Goal: Find contact information: Find contact information

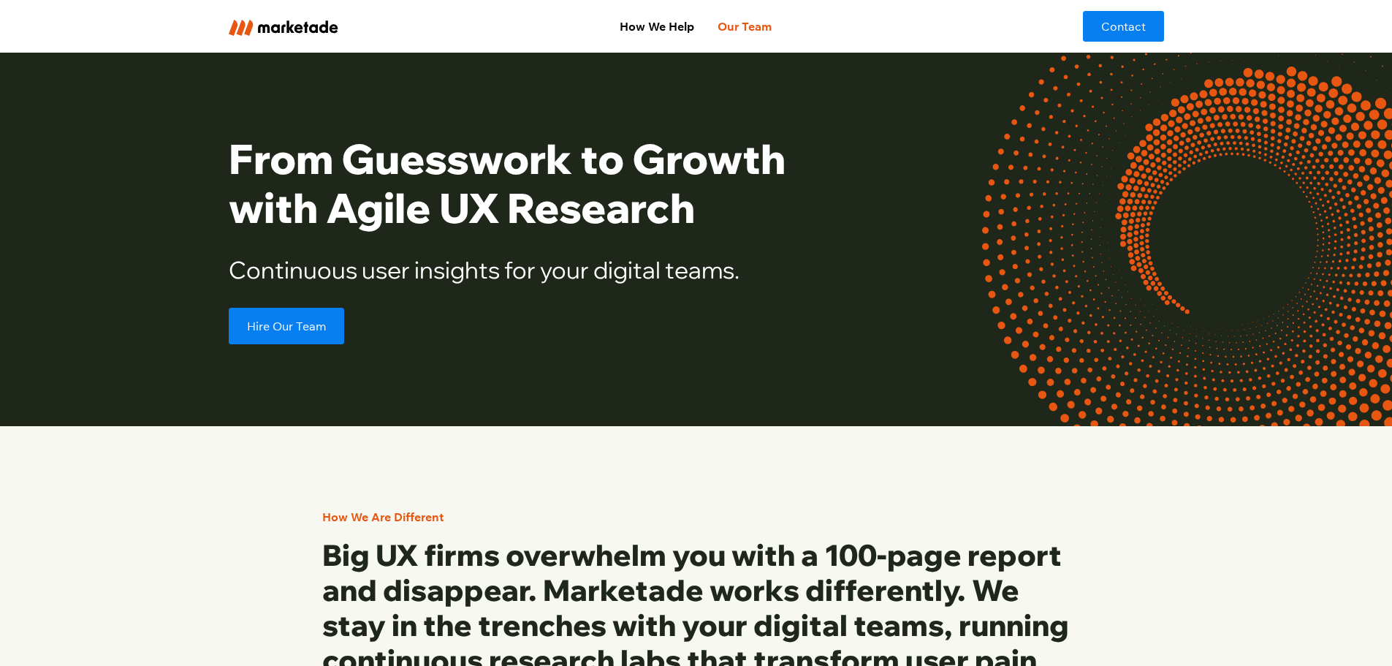
click at [750, 23] on link "Our Team" at bounding box center [744, 26] width 77 height 29
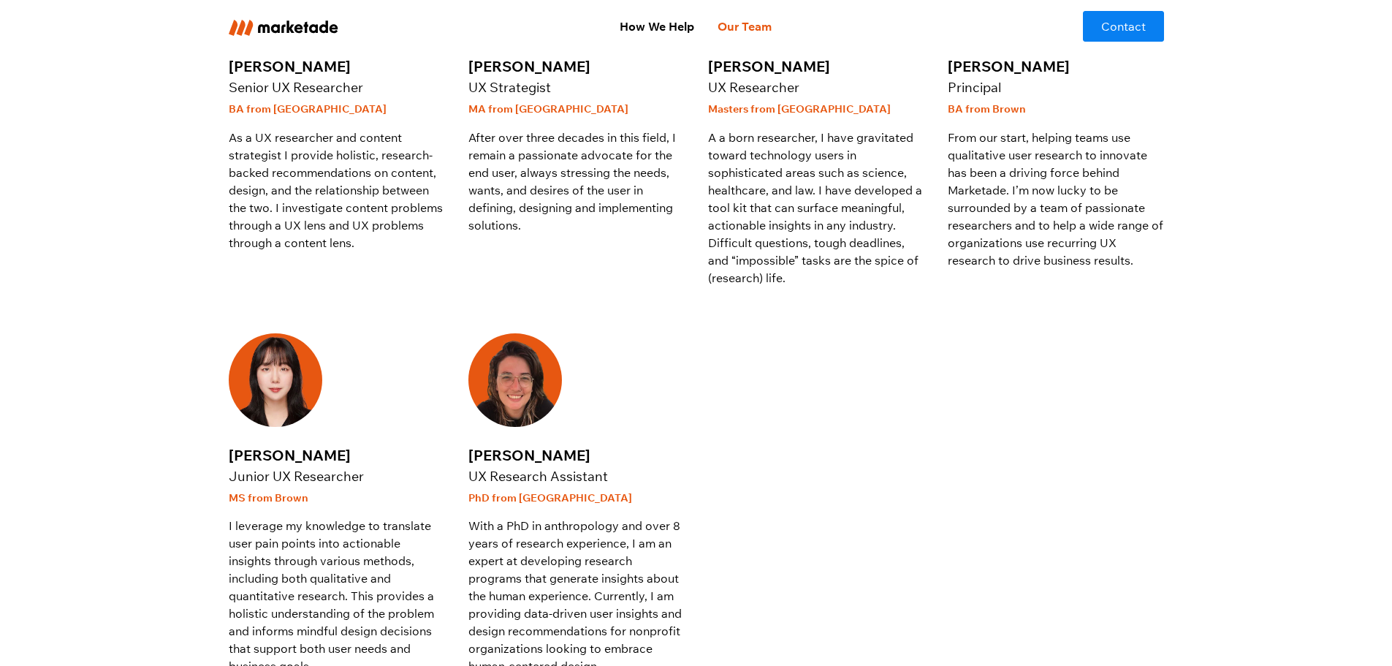
scroll to position [804, 0]
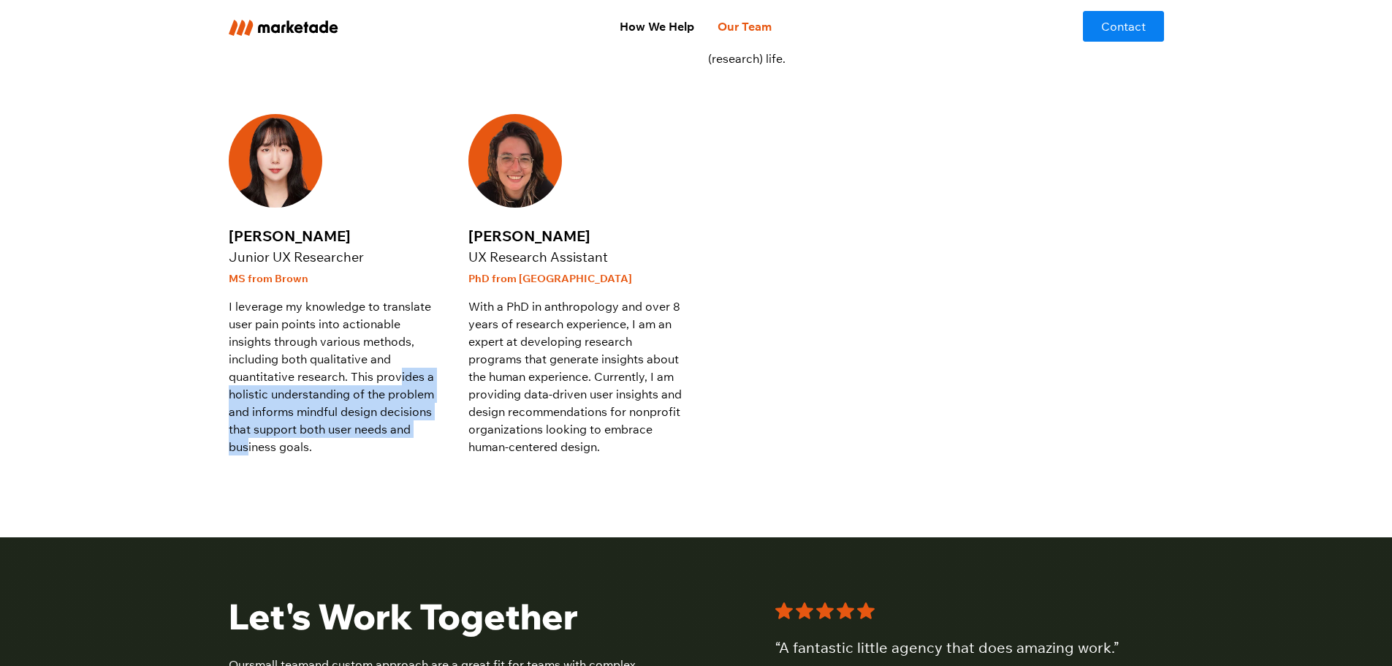
drag, startPoint x: 350, startPoint y: 384, endPoint x: 406, endPoint y: 438, distance: 78.1
click at [406, 438] on p "I leverage my knowledge to translate user pain points into actionable insights …" at bounding box center [337, 376] width 216 height 158
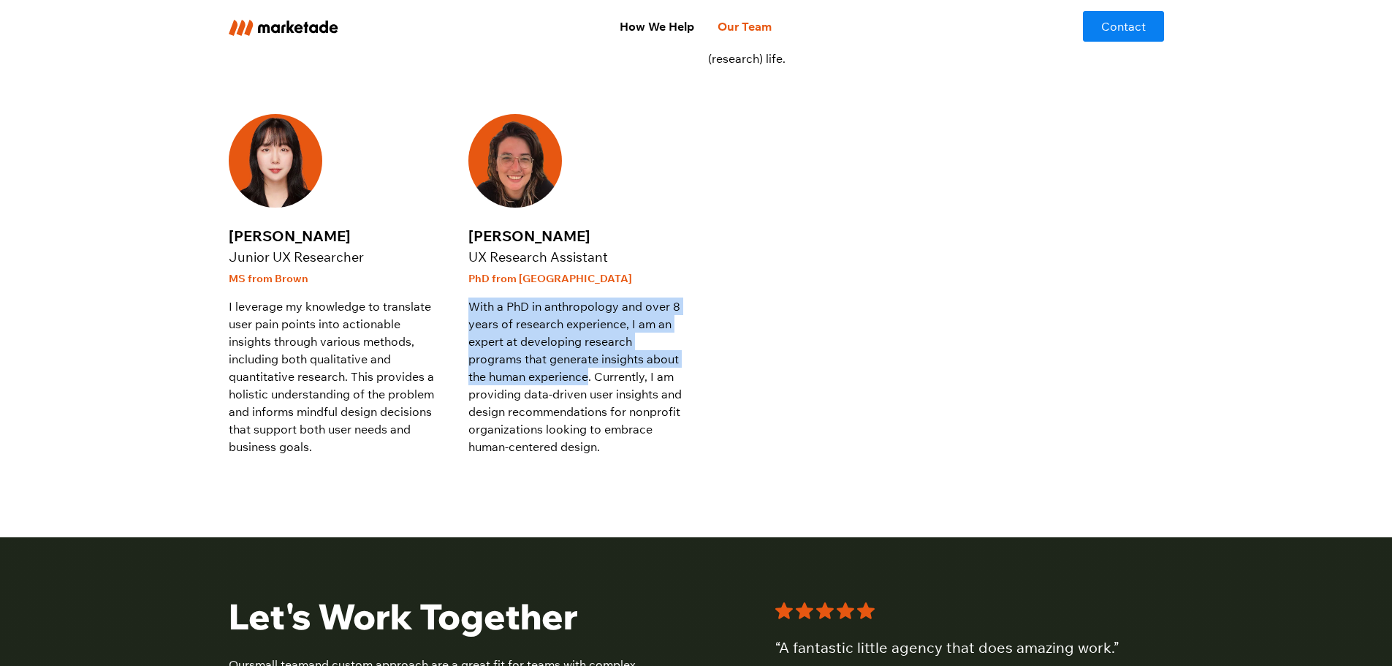
drag, startPoint x: 465, startPoint y: 309, endPoint x: 586, endPoint y: 379, distance: 140.1
click at [586, 379] on div "Nora Fiore Senior UX Researcher BA from Middlebury As a UX researcher and conte…" at bounding box center [696, 90] width 935 height 730
click at [585, 379] on p "With a PhD in anthropology and over 8 years of research experience, I am an exp…" at bounding box center [576, 376] width 216 height 158
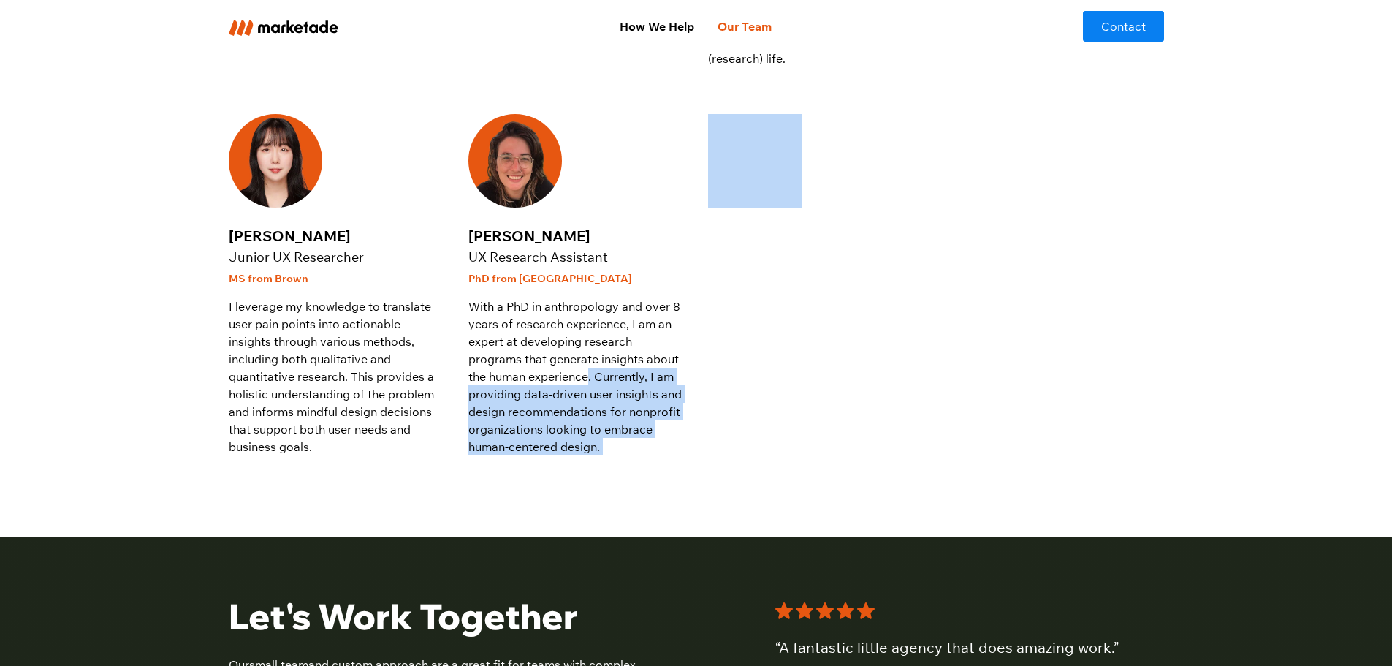
drag, startPoint x: 586, startPoint y: 378, endPoint x: 645, endPoint y: 461, distance: 102.2
click at [645, 461] on div "Nora Fiore Senior UX Researcher BA from Middlebury As a UX researcher and conte…" at bounding box center [696, 90] width 935 height 894
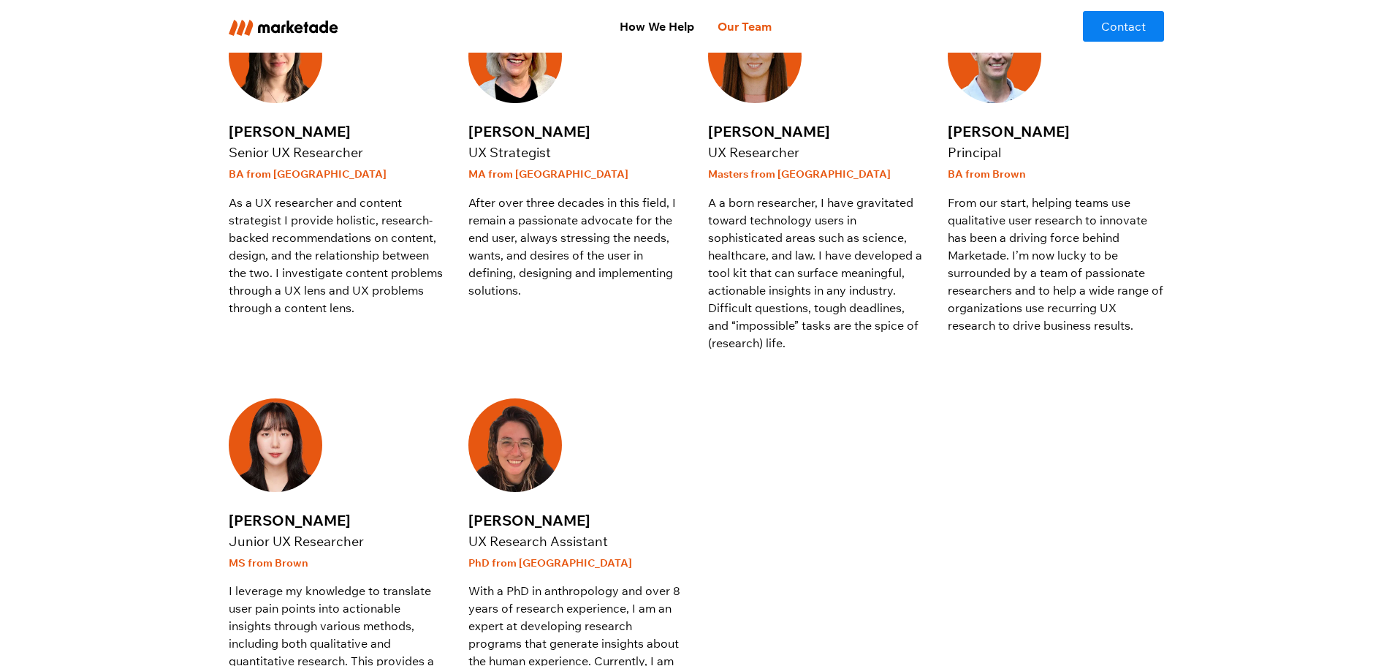
scroll to position [0, 0]
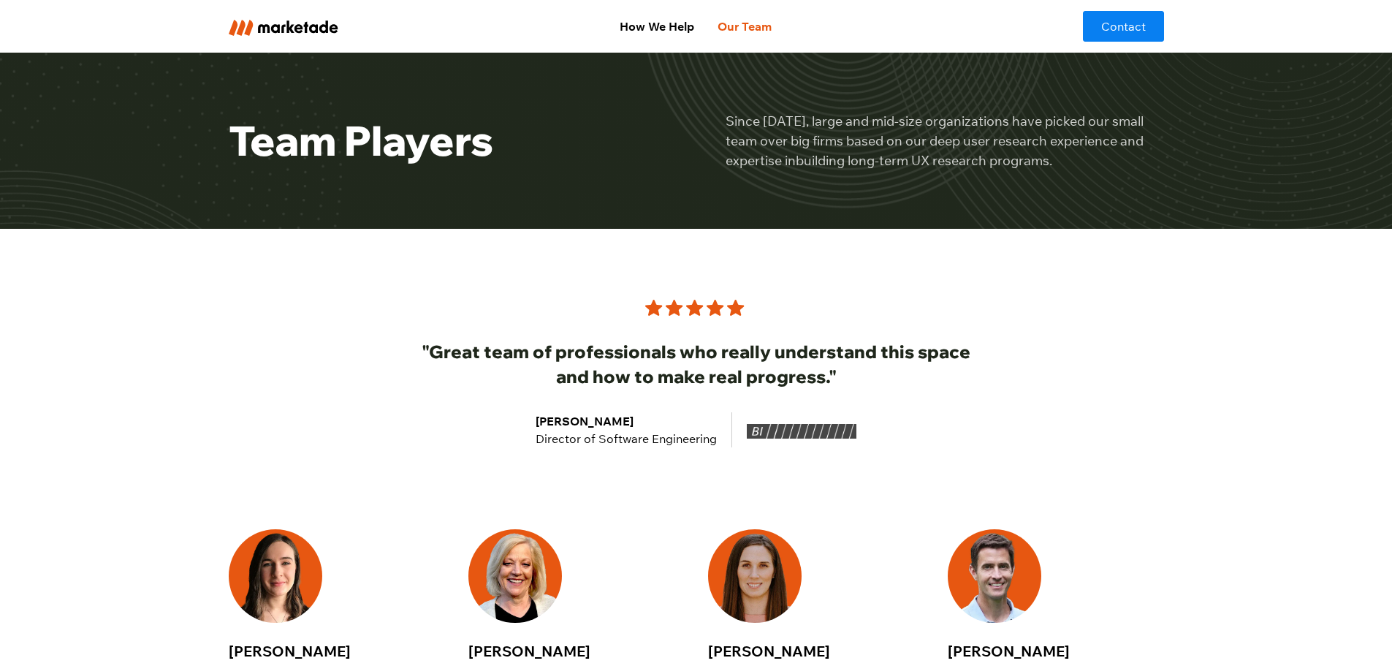
drag, startPoint x: 634, startPoint y: 379, endPoint x: 650, endPoint y: 237, distance: 142.7
click at [667, 20] on link "How We Help" at bounding box center [657, 26] width 98 height 29
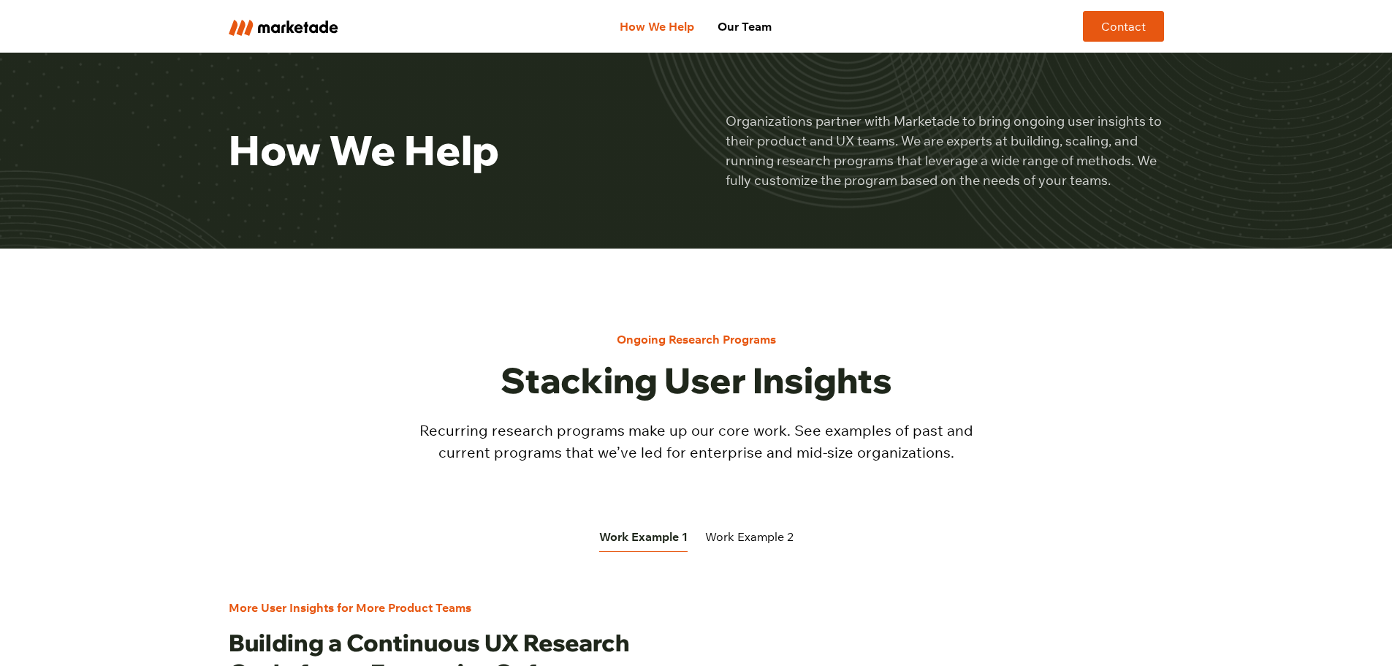
click at [1126, 19] on link "Contact" at bounding box center [1123, 26] width 81 height 31
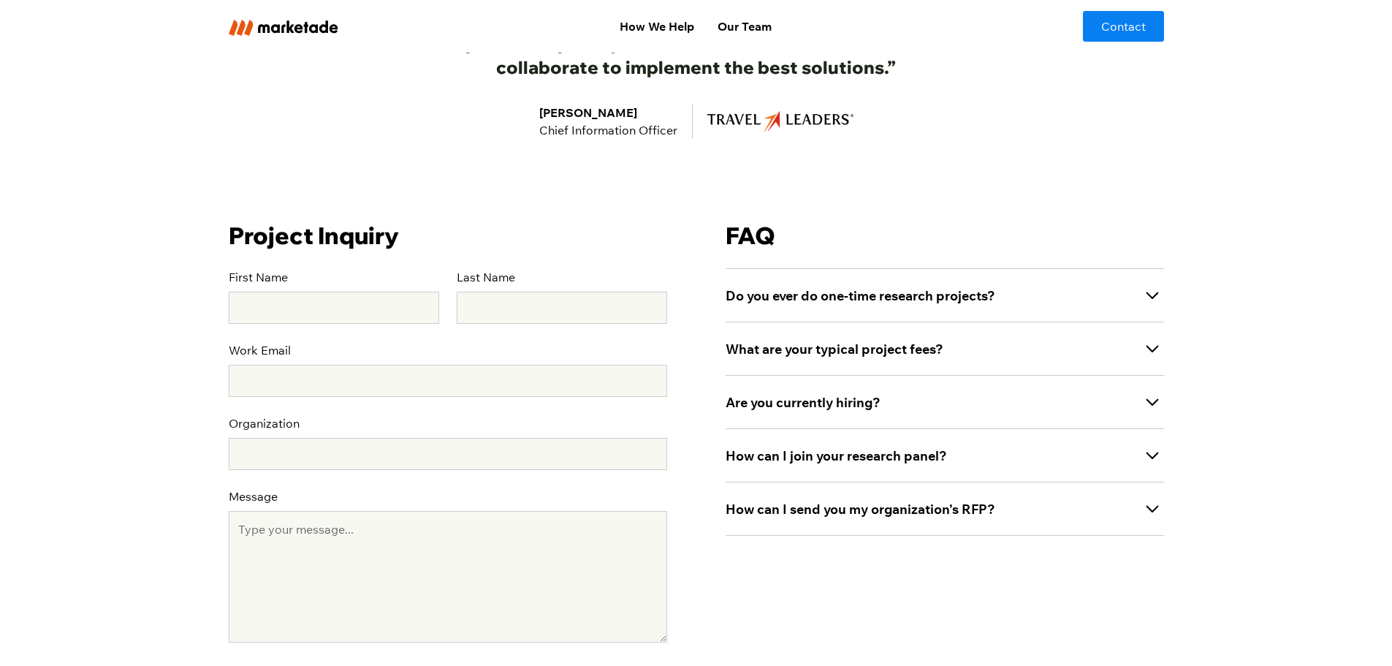
scroll to position [439, 0]
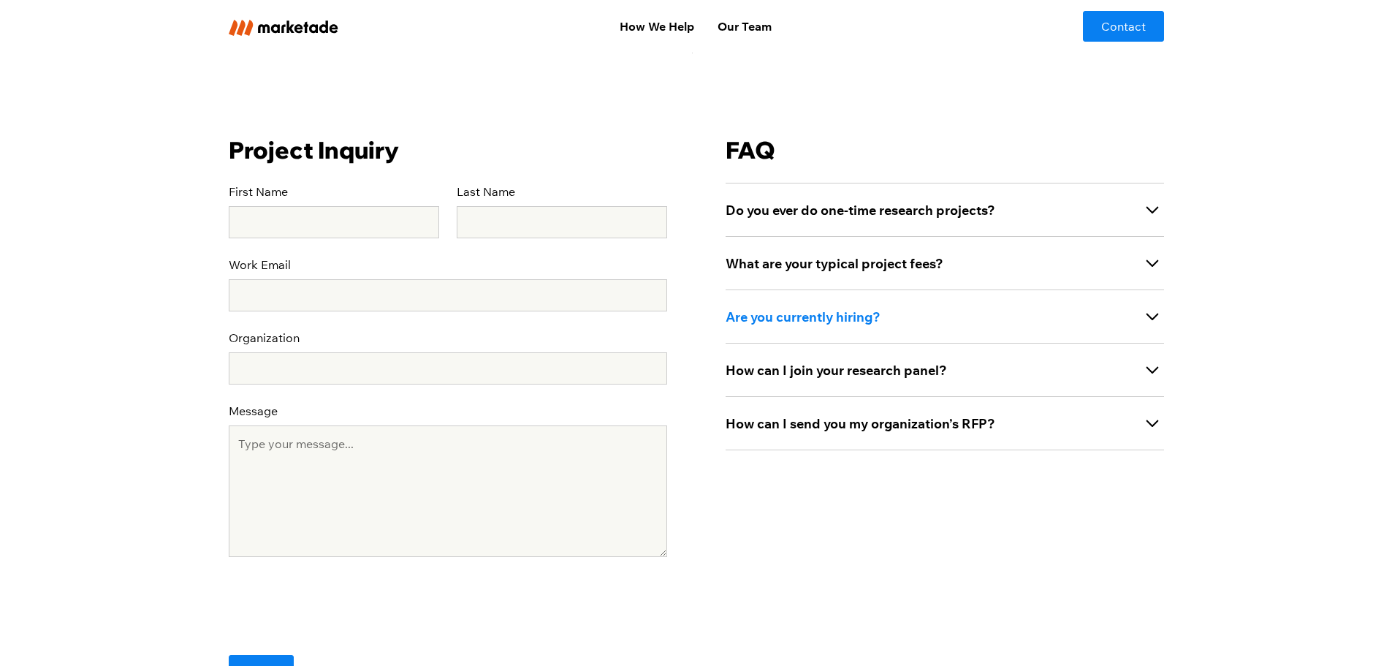
click at [862, 308] on strong "Are you currently hiring?" at bounding box center [803, 316] width 155 height 17
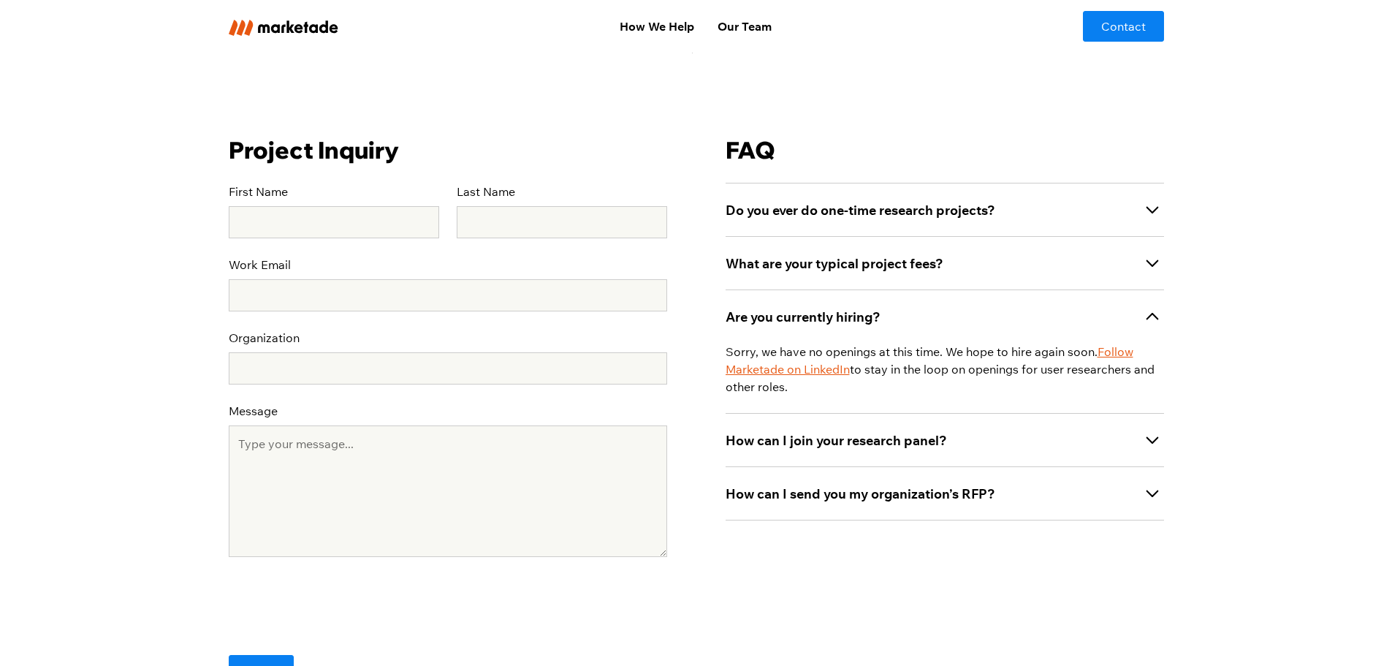
click at [827, 370] on link "Follow Marketade on LinkedIn" at bounding box center [930, 360] width 408 height 32
